Goal: Task Accomplishment & Management: Use online tool/utility

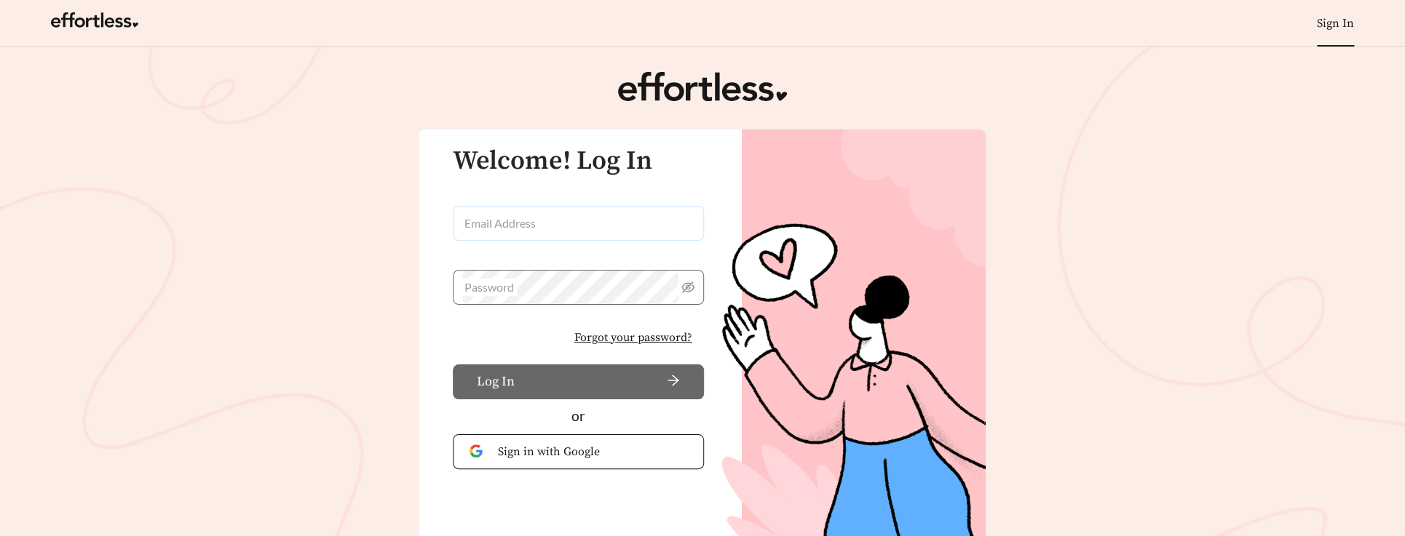
type input "**********"
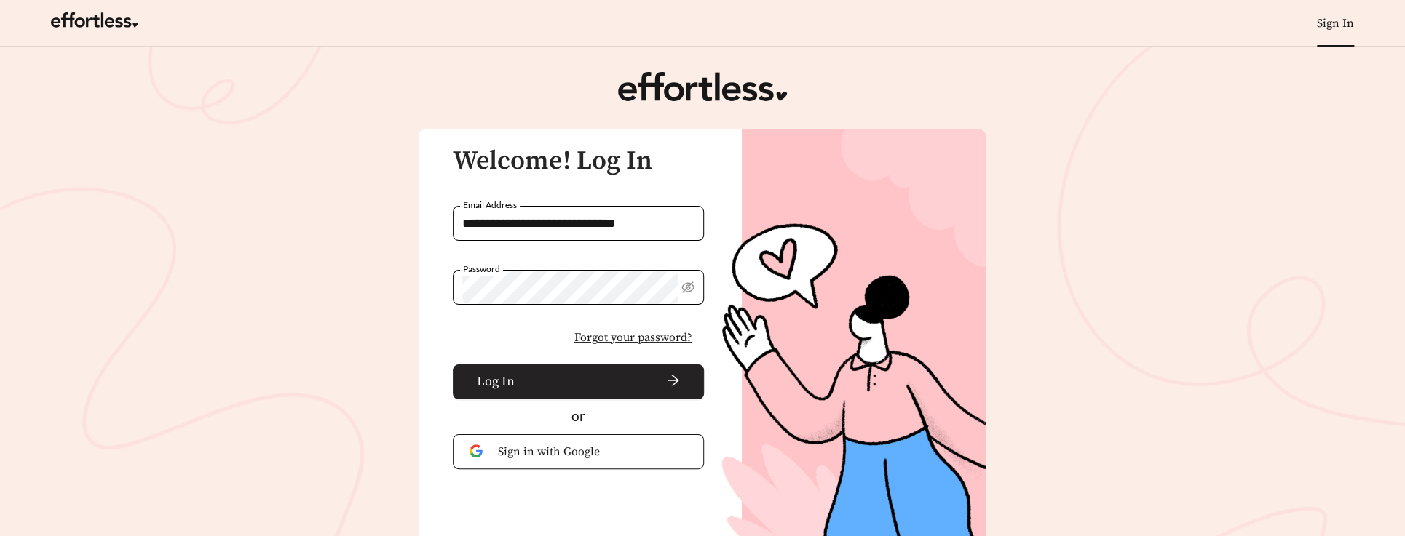
click at [489, 374] on span "Log In" at bounding box center [496, 382] width 38 height 20
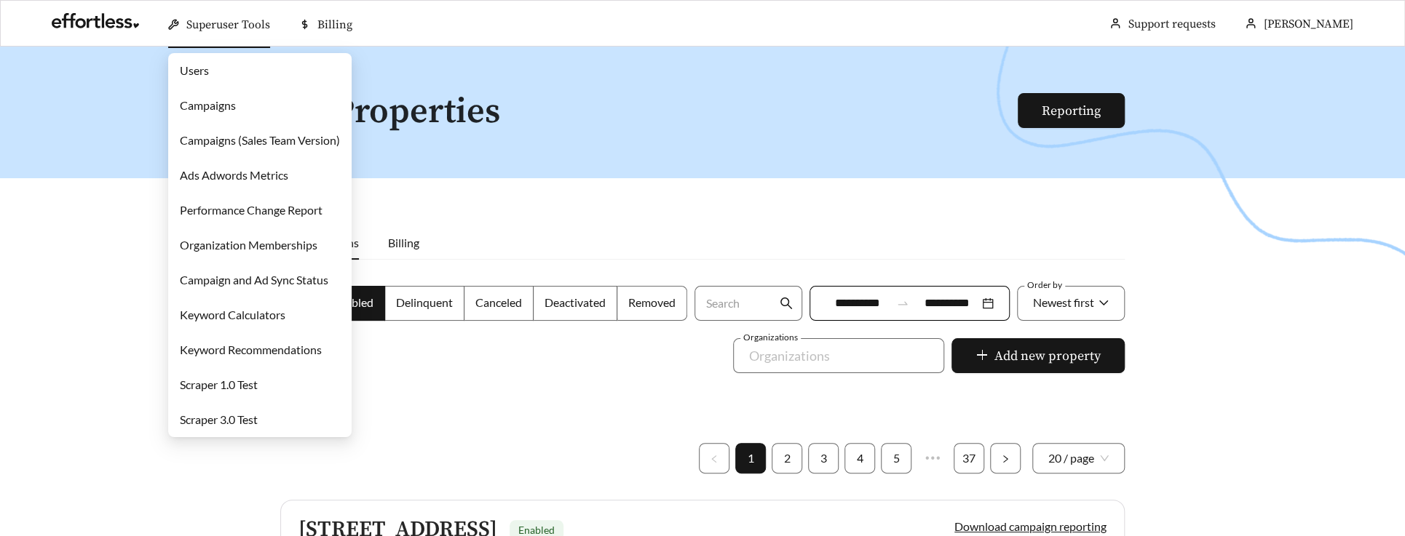
click at [227, 111] on link "Campaigns" at bounding box center [208, 105] width 56 height 14
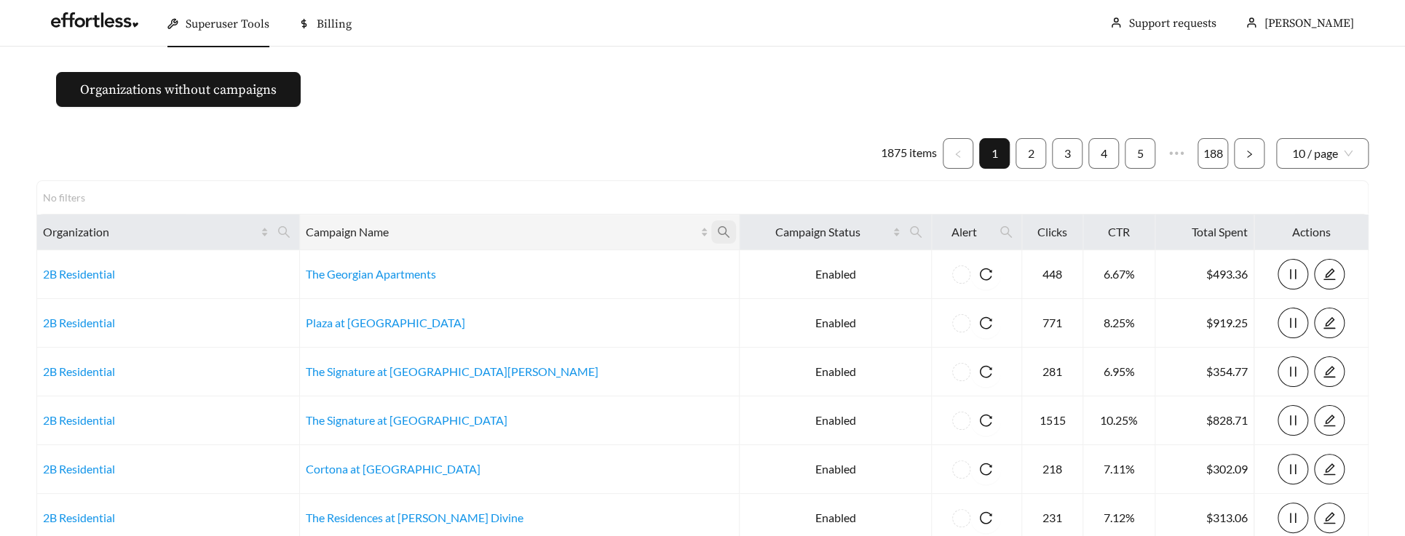
click at [717, 230] on icon "search" at bounding box center [723, 232] width 13 height 13
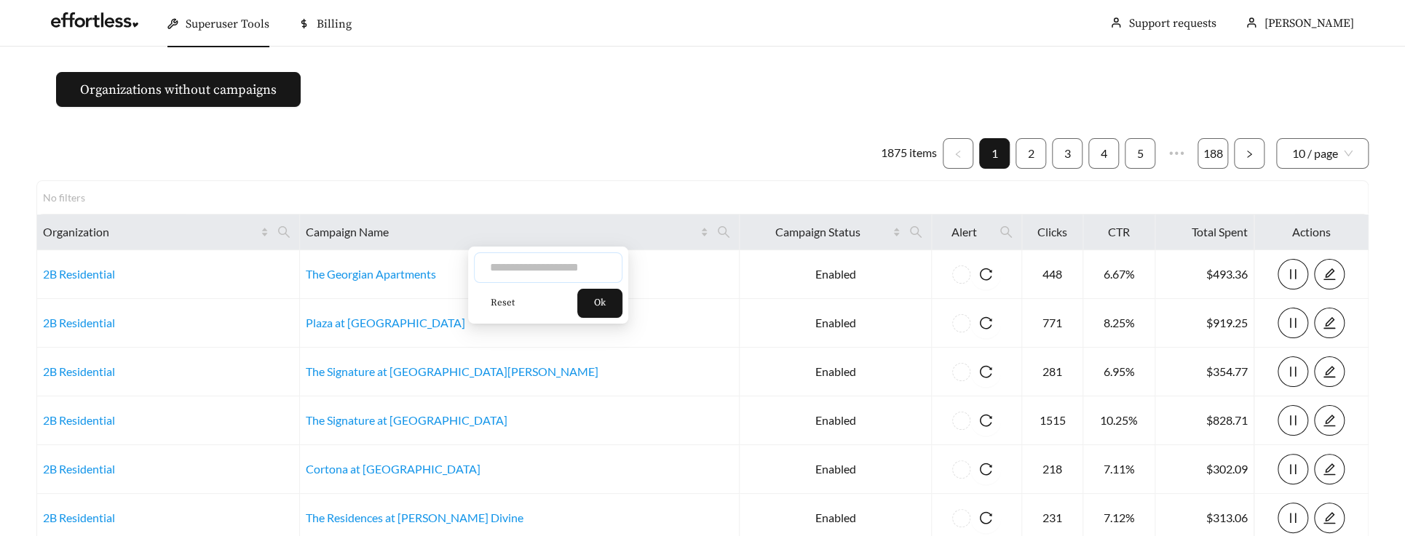
click at [528, 264] on input "text" at bounding box center [548, 268] width 148 height 31
type input "**********"
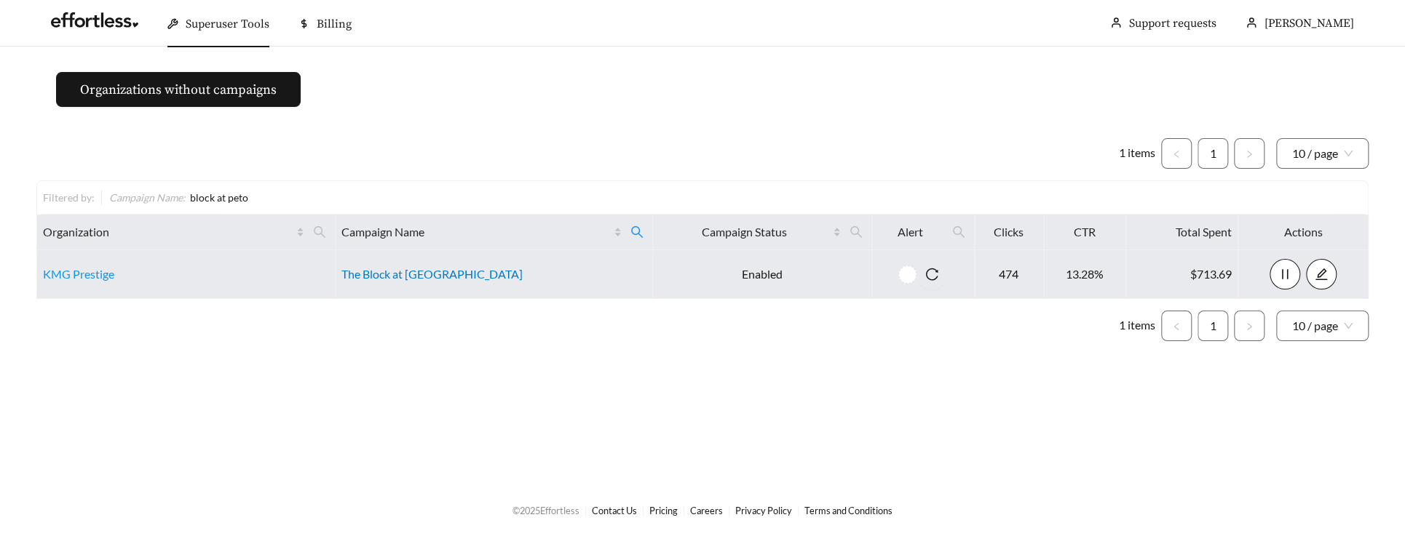
click at [395, 270] on link "The Block at [GEOGRAPHIC_DATA]" at bounding box center [431, 274] width 181 height 14
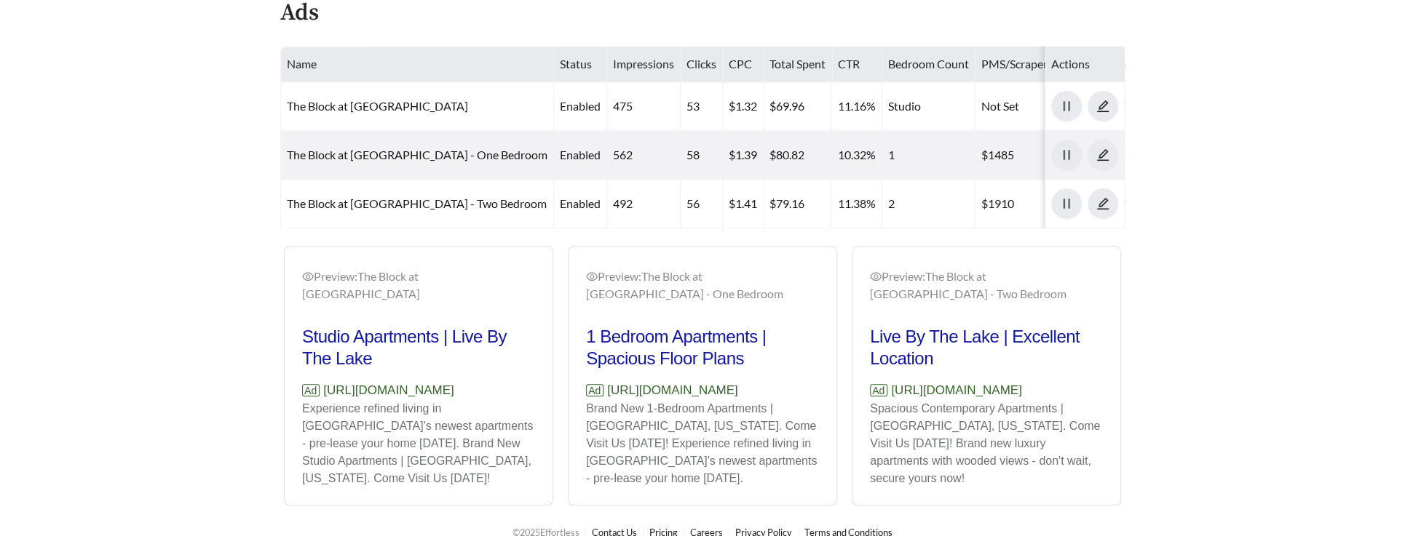
scroll to position [804, 0]
drag, startPoint x: 646, startPoint y: 397, endPoint x: 580, endPoint y: 365, distance: 72.6
click at [580, 365] on div "Preview: The Block at Petoskey - One Bedroom 1 Bedroom Apartments | Spacious Fl…" at bounding box center [702, 375] width 268 height 255
copy p "[URL][DOMAIN_NAME]"
